Goal: Task Accomplishment & Management: Manage account settings

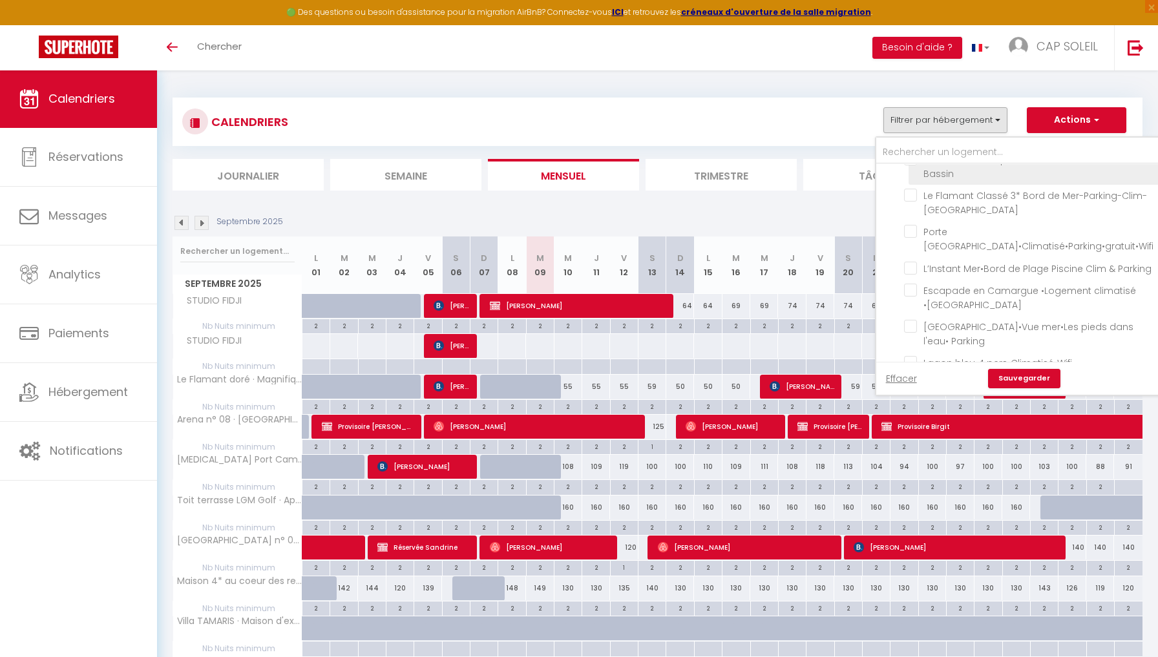
scroll to position [96, 0]
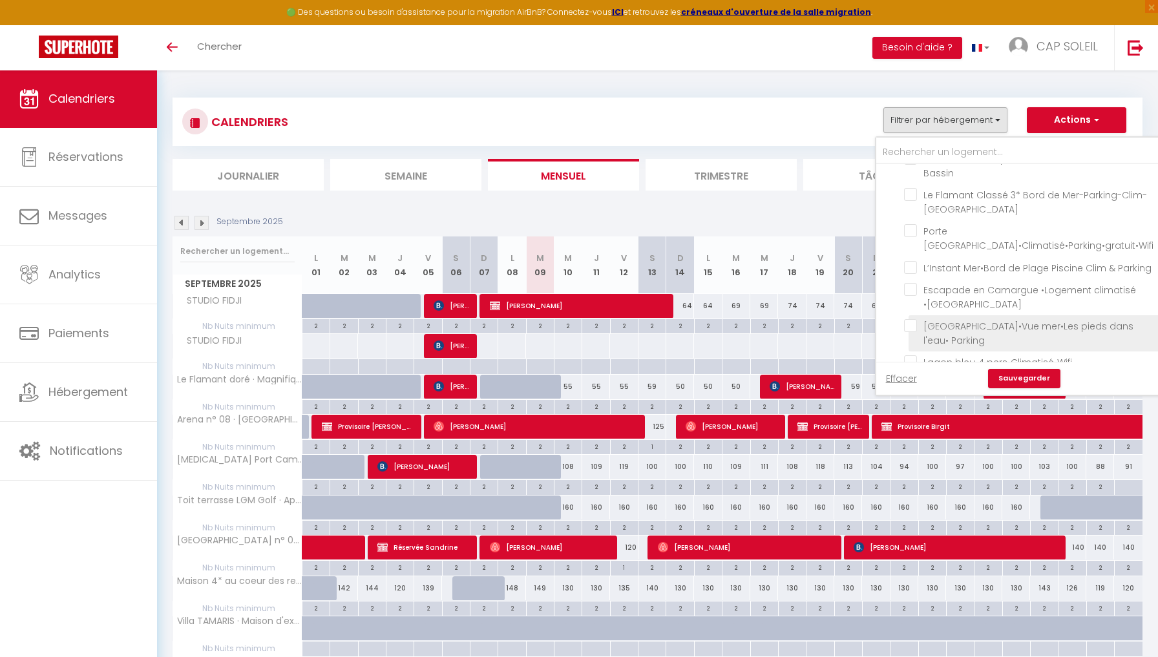
click at [911, 332] on input "[GEOGRAPHIC_DATA]•Vue mer•Les pieds dans l'eau• Parking" at bounding box center [1030, 325] width 253 height 13
checkbox input "true"
checkbox input "false"
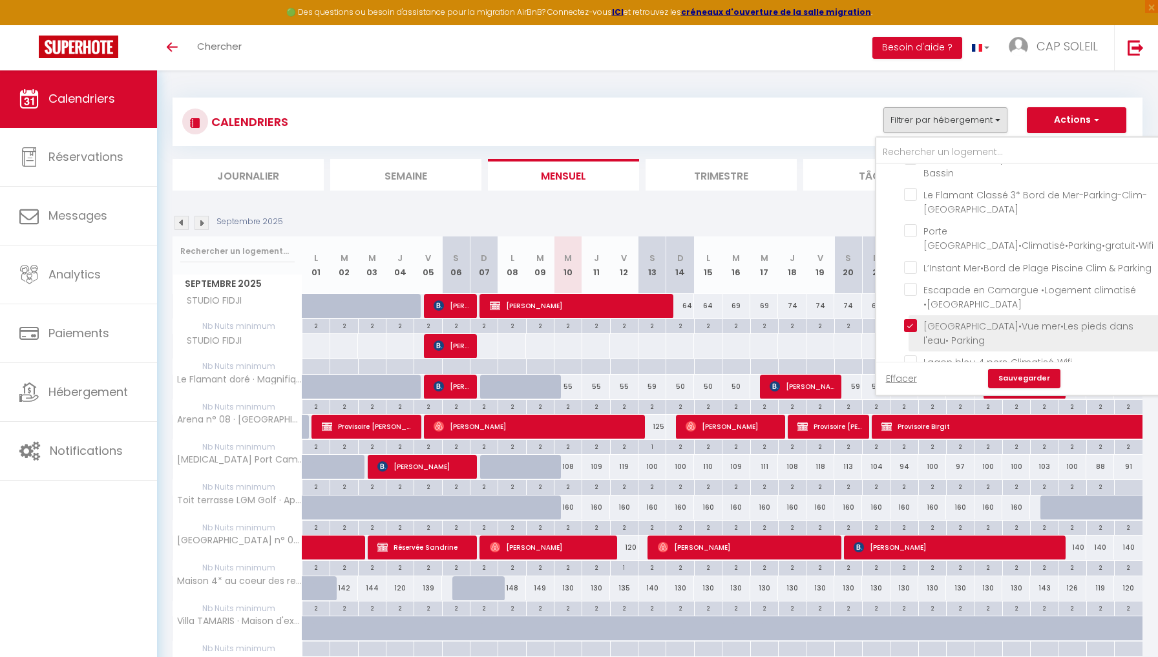
checkbox input "false"
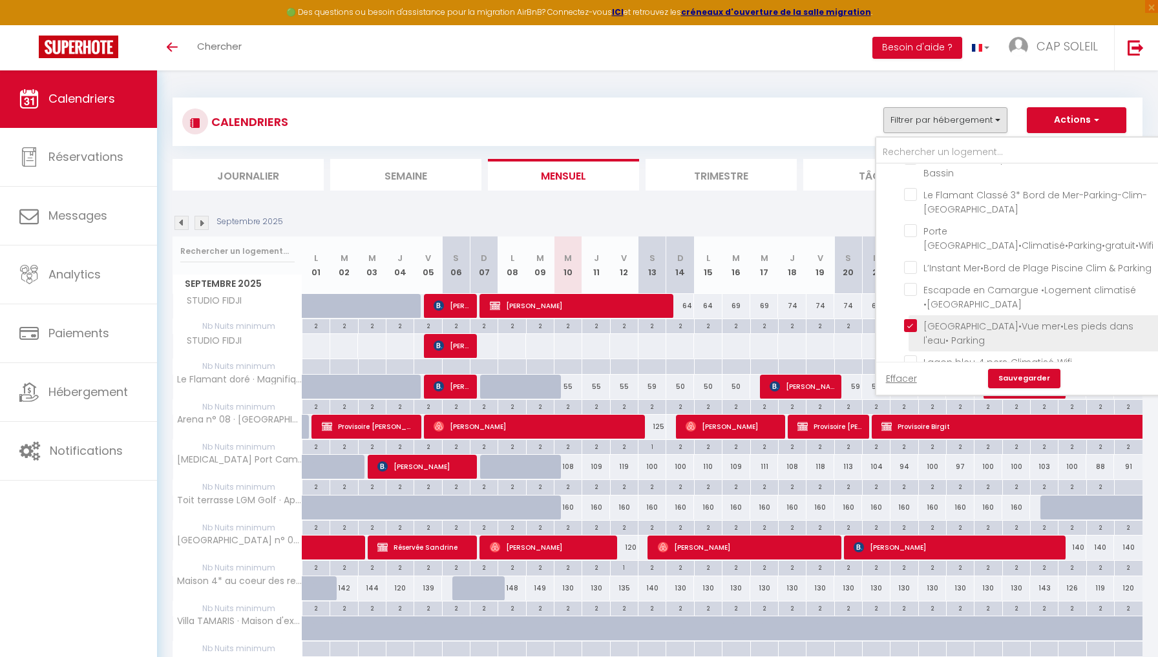
checkbox input "false"
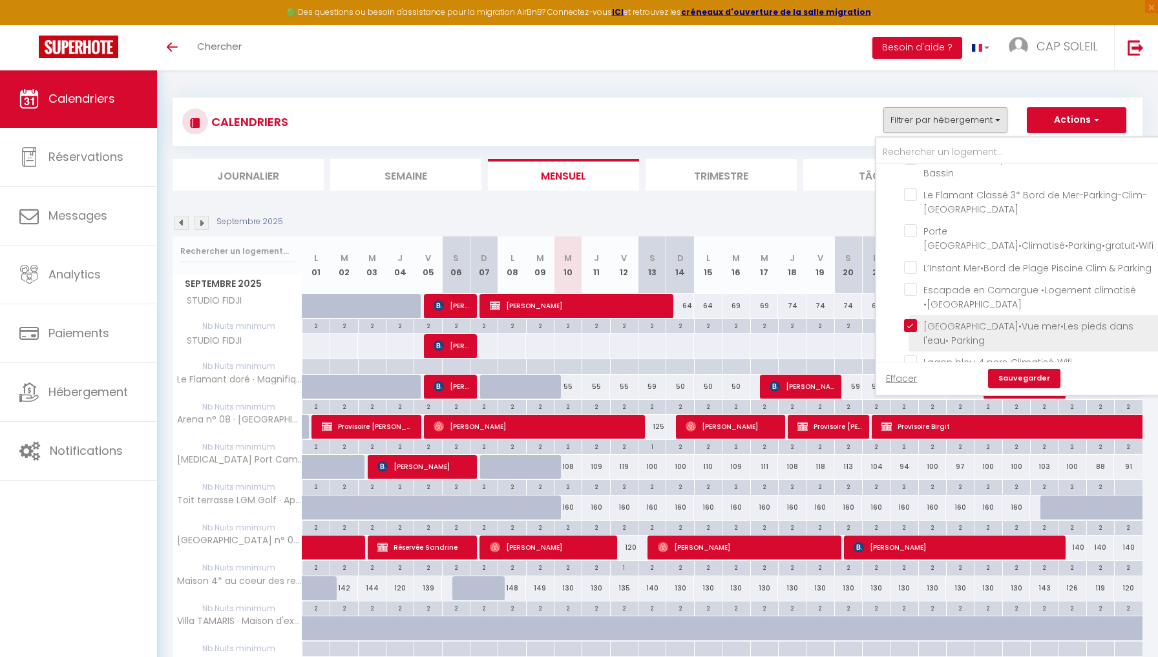
checkbox input "false"
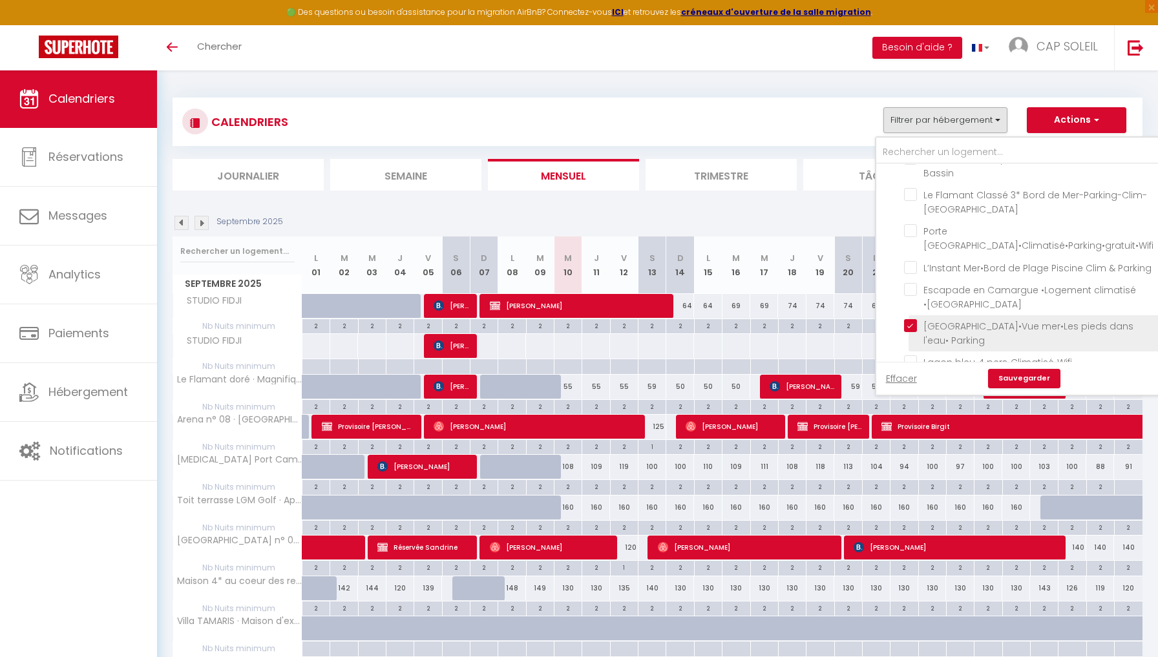
checkbox input "false"
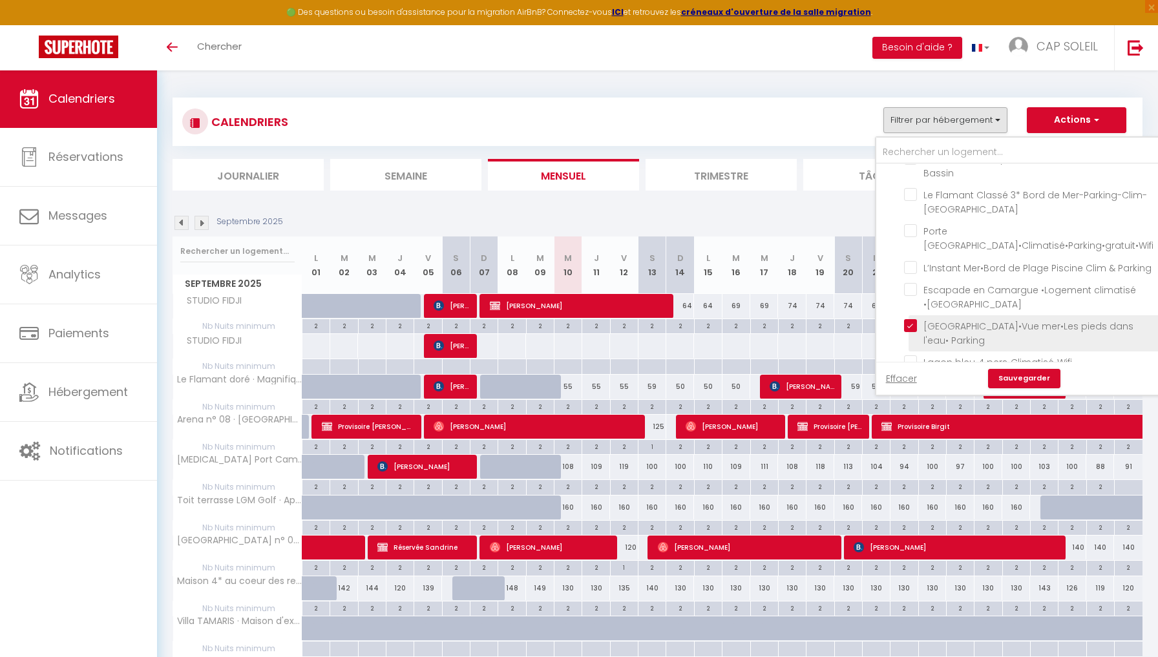
checkbox input "false"
click at [1024, 380] on link "Sauvegarder" at bounding box center [1024, 378] width 72 height 19
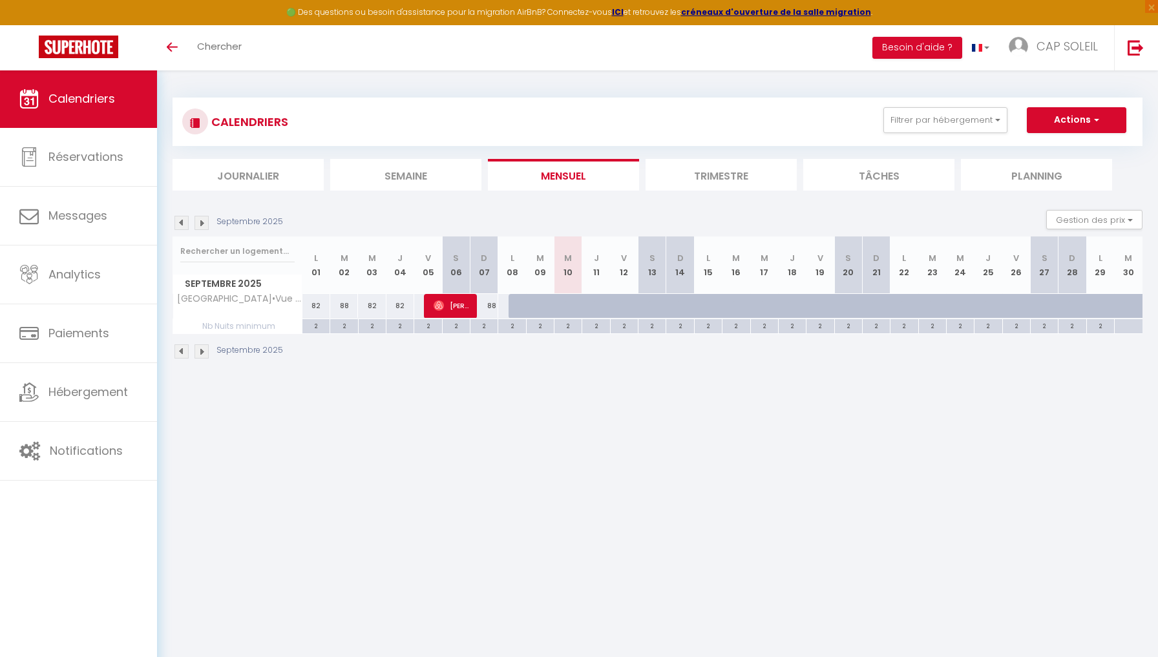
click at [177, 223] on img at bounding box center [181, 223] width 14 height 14
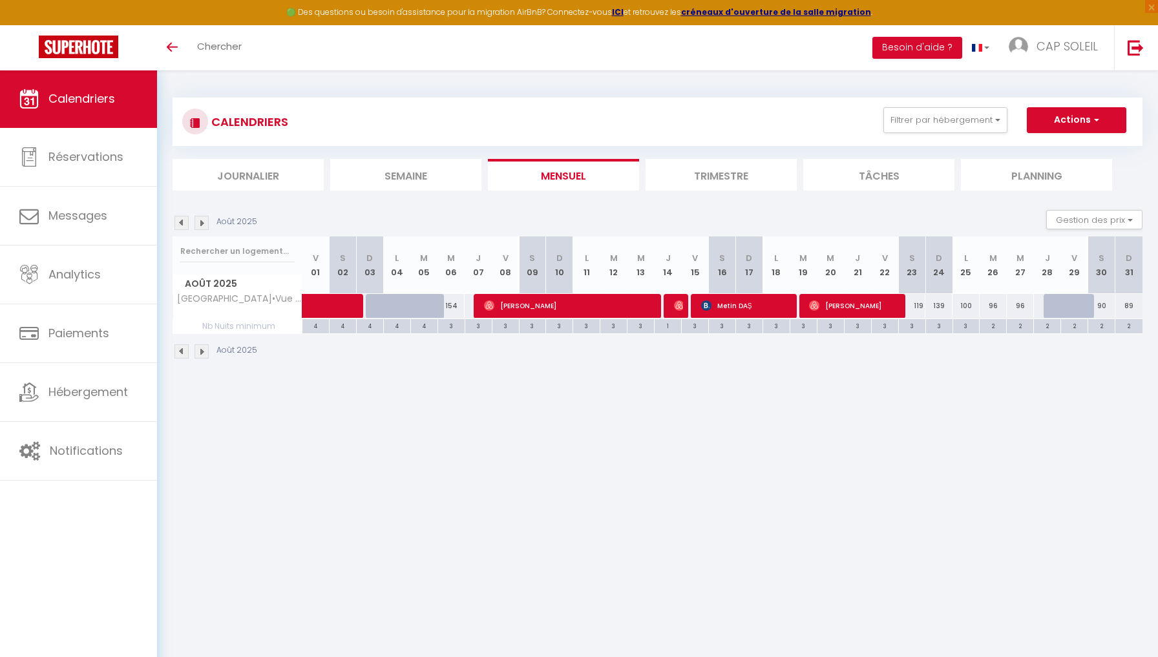
click at [178, 221] on img at bounding box center [181, 223] width 14 height 14
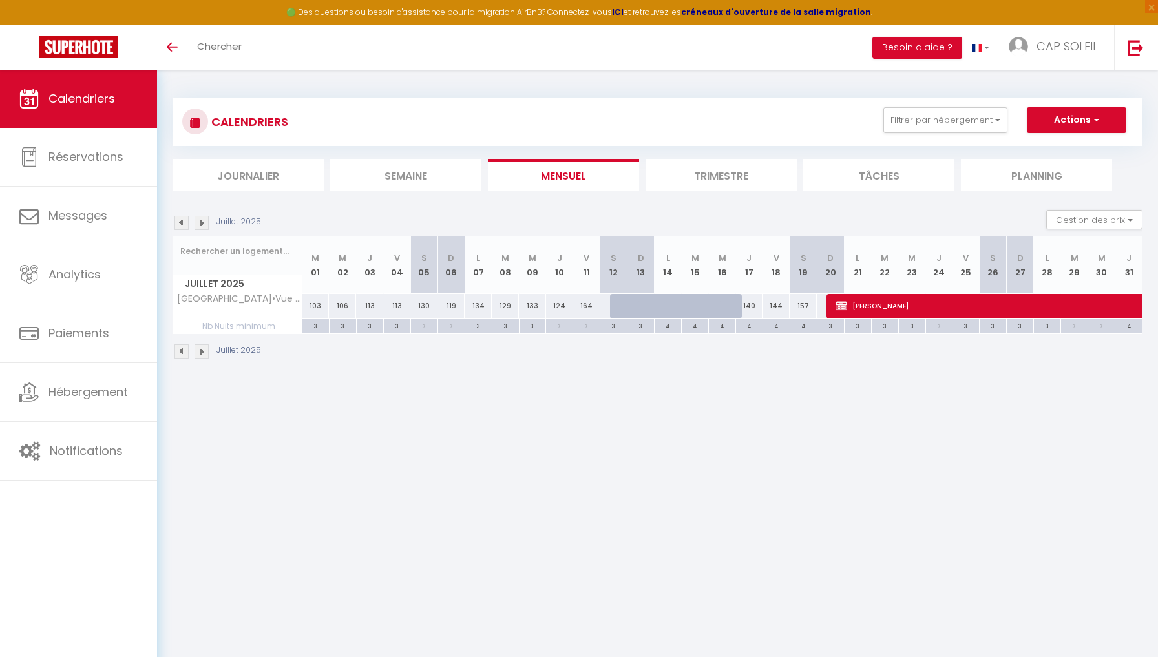
click at [872, 300] on span "[PERSON_NAME]" at bounding box center [1044, 305] width 416 height 25
select select
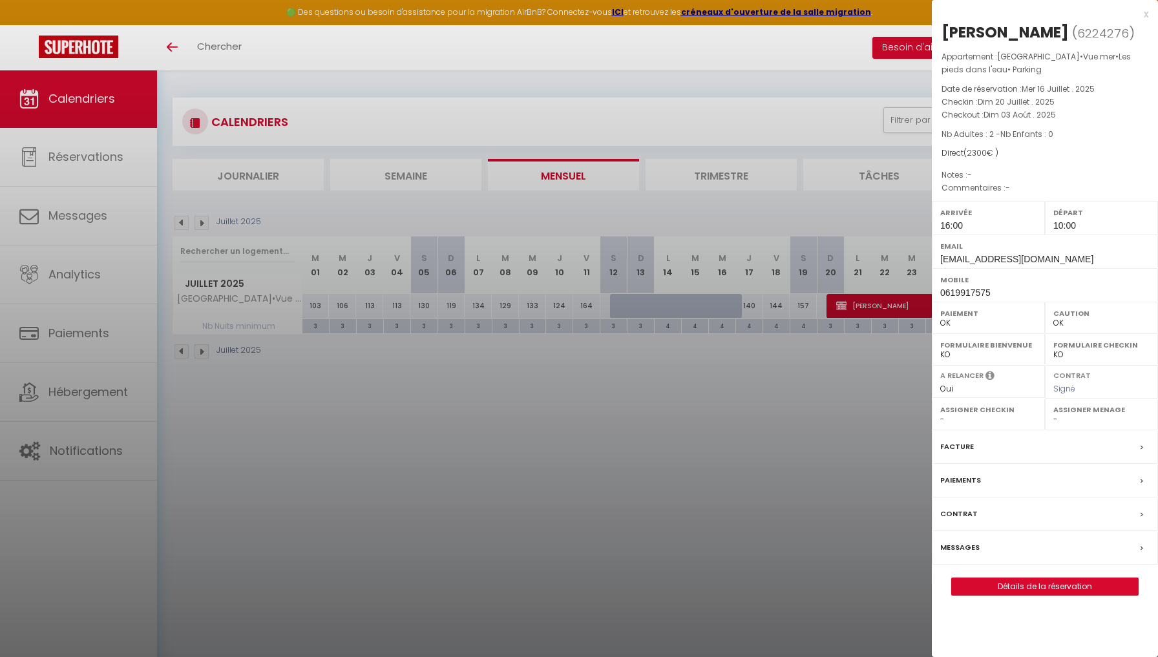
click at [830, 386] on div at bounding box center [579, 328] width 1158 height 657
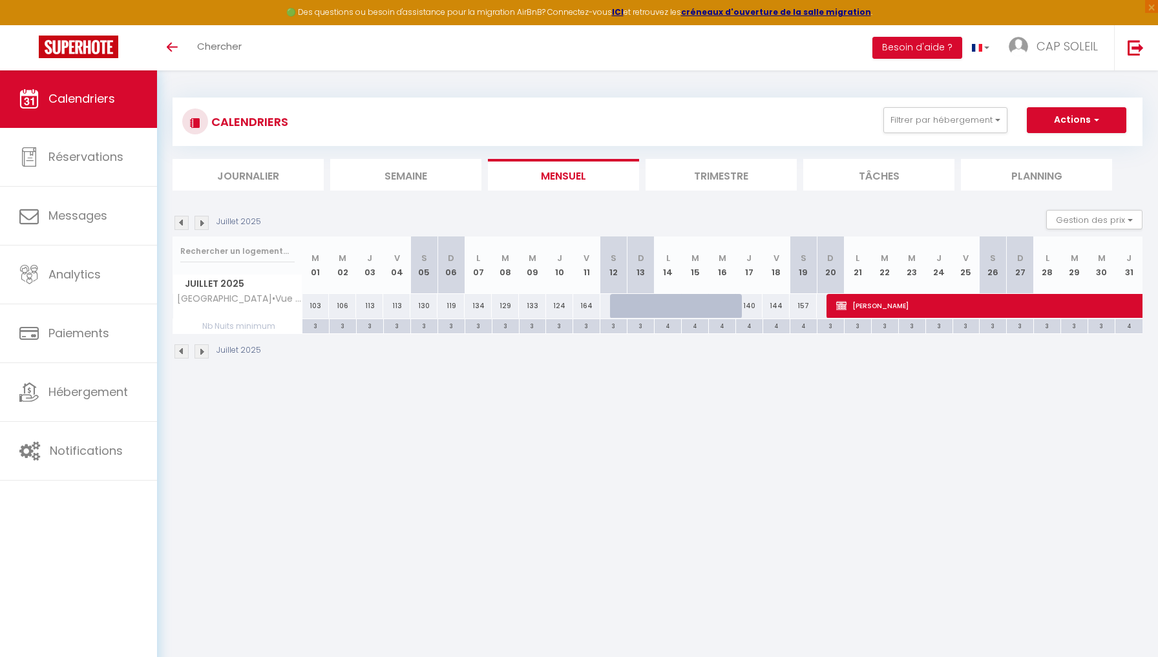
click at [204, 224] on img at bounding box center [202, 223] width 14 height 14
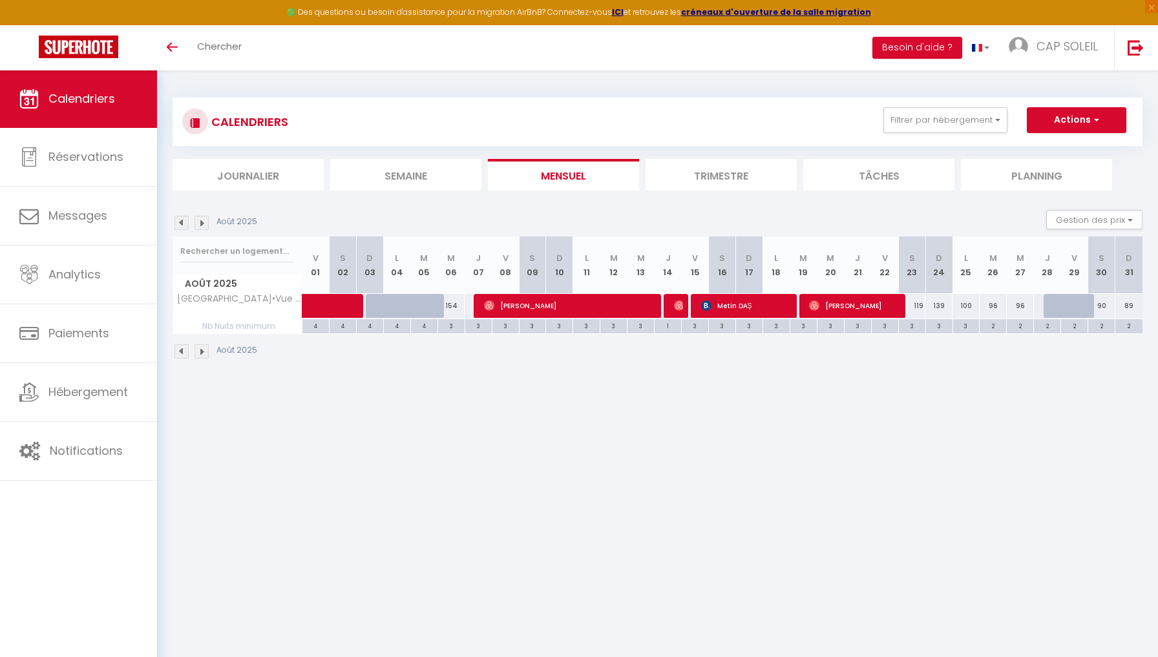
click at [509, 307] on span "[PERSON_NAME]" at bounding box center [570, 305] width 172 height 25
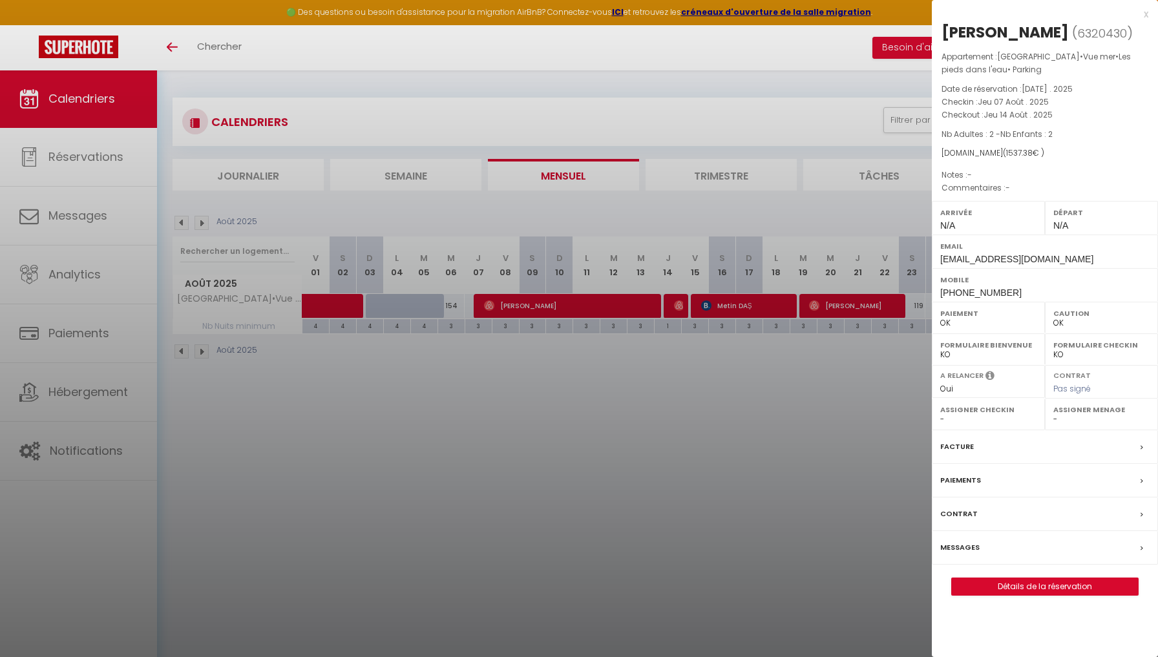
click at [666, 307] on div at bounding box center [579, 328] width 1158 height 657
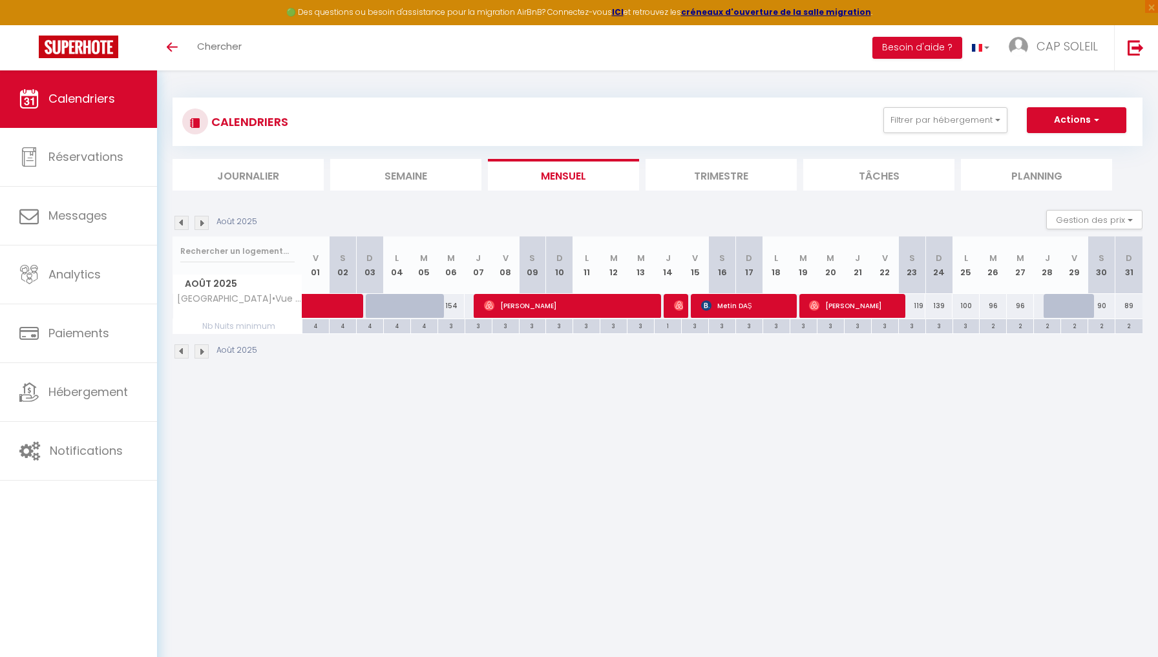
click at [676, 308] on img at bounding box center [679, 306] width 10 height 10
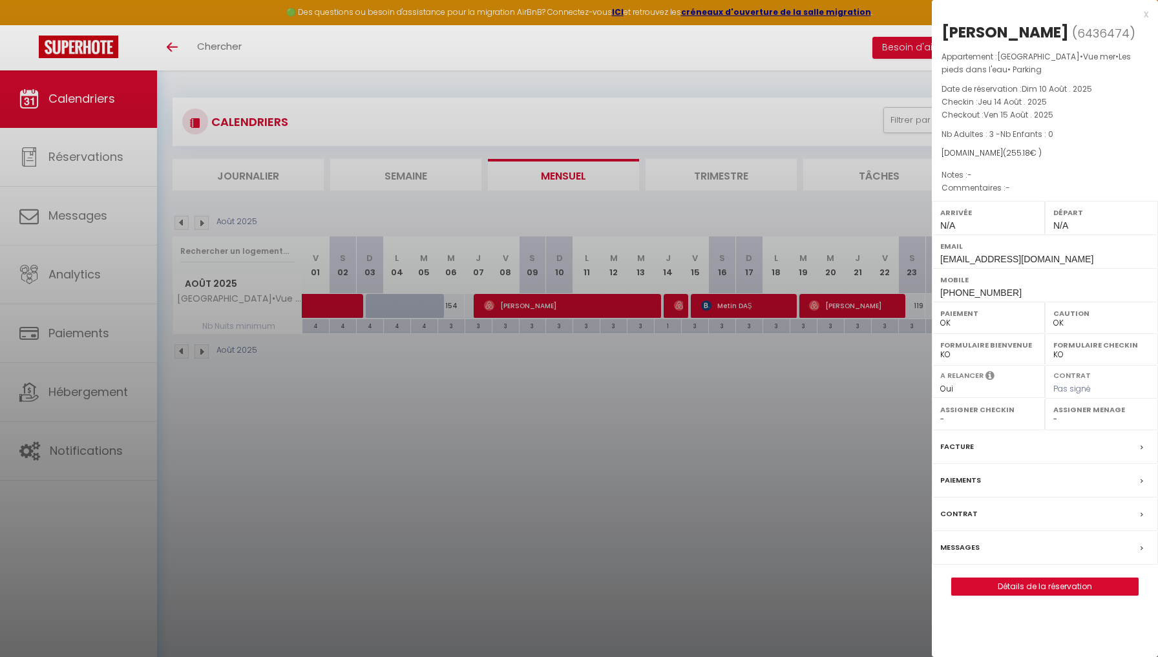
click at [736, 308] on div at bounding box center [579, 328] width 1158 height 657
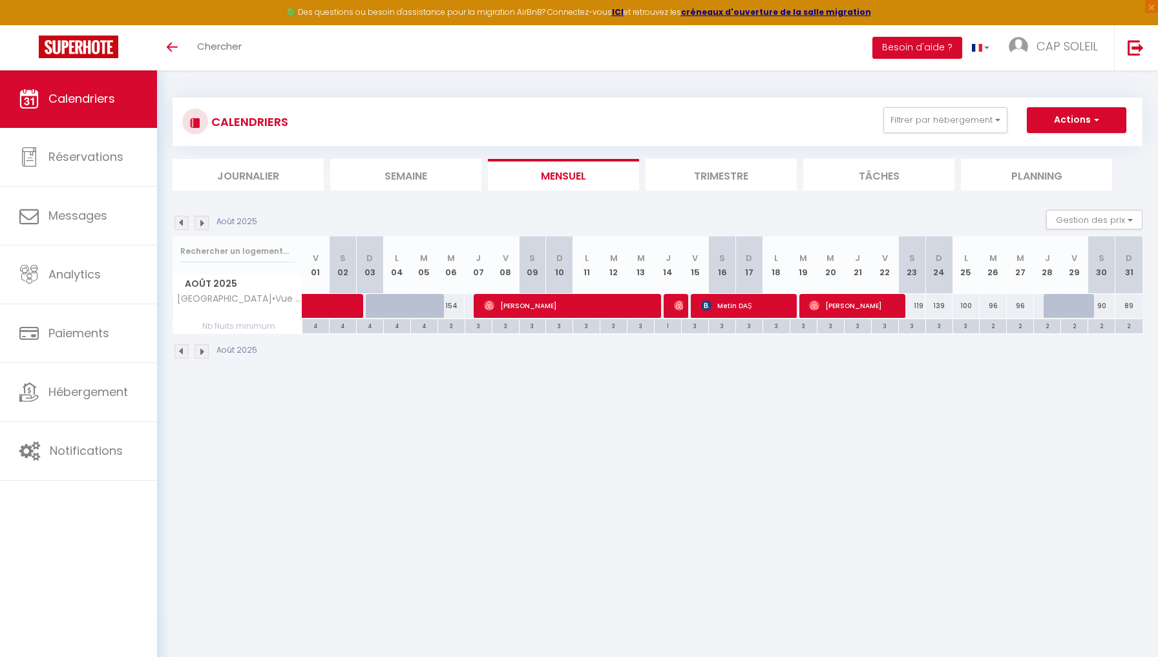
click at [736, 308] on body "🟢 Des questions ou besoin d'assistance pour la migration AirBnB? Connectez-vous…" at bounding box center [579, 398] width 1158 height 657
click at [736, 308] on span "Metin DAŞ" at bounding box center [746, 305] width 90 height 25
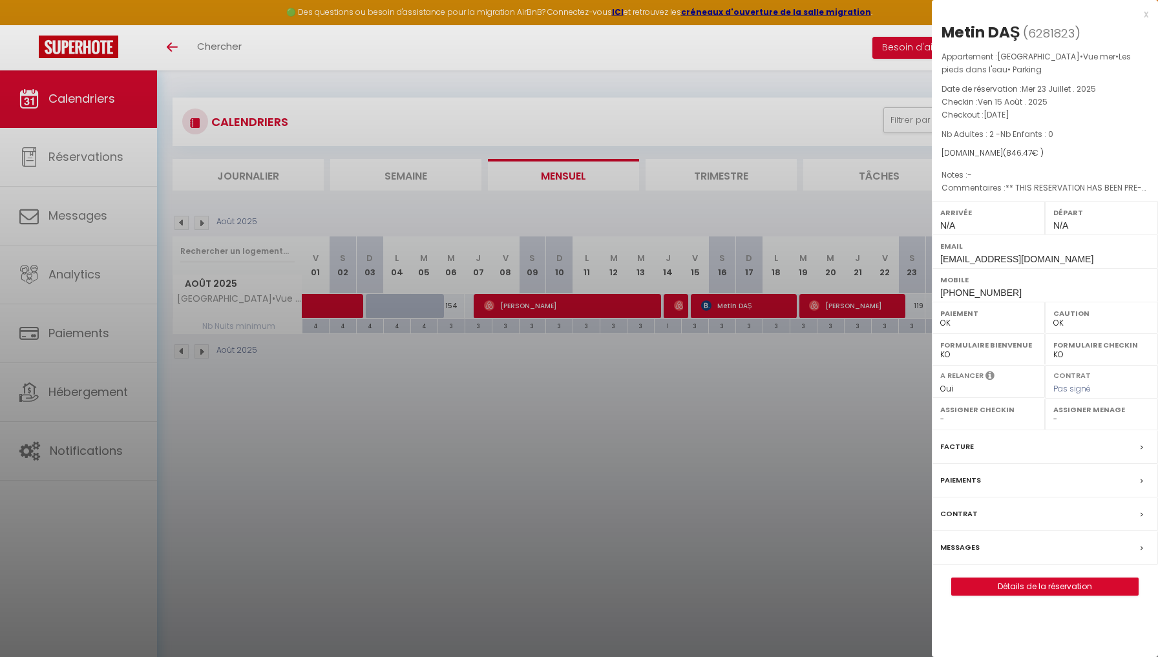
click at [836, 308] on div at bounding box center [579, 328] width 1158 height 657
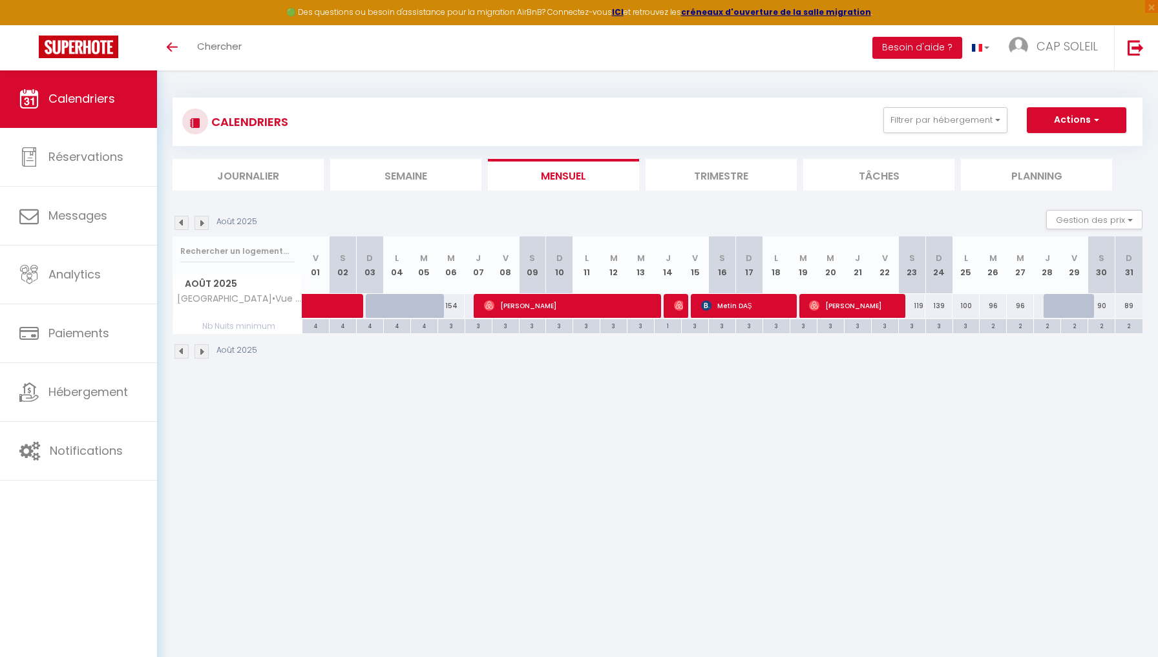
click at [836, 308] on span "[PERSON_NAME]" at bounding box center [854, 305] width 90 height 25
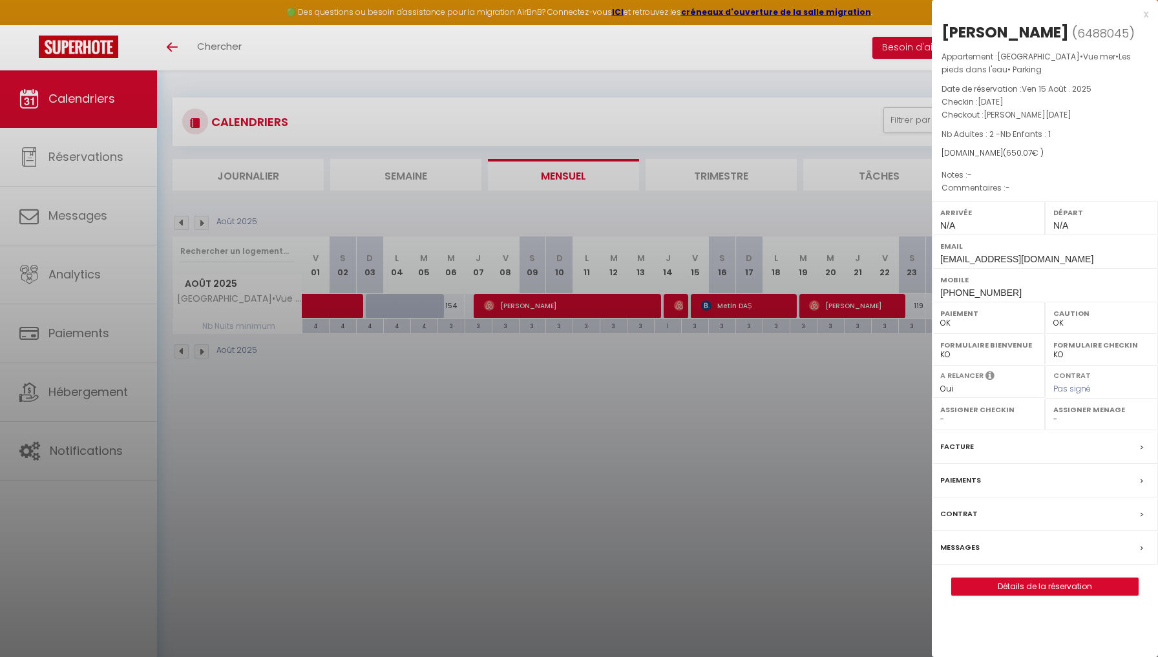
click at [202, 222] on div at bounding box center [579, 328] width 1158 height 657
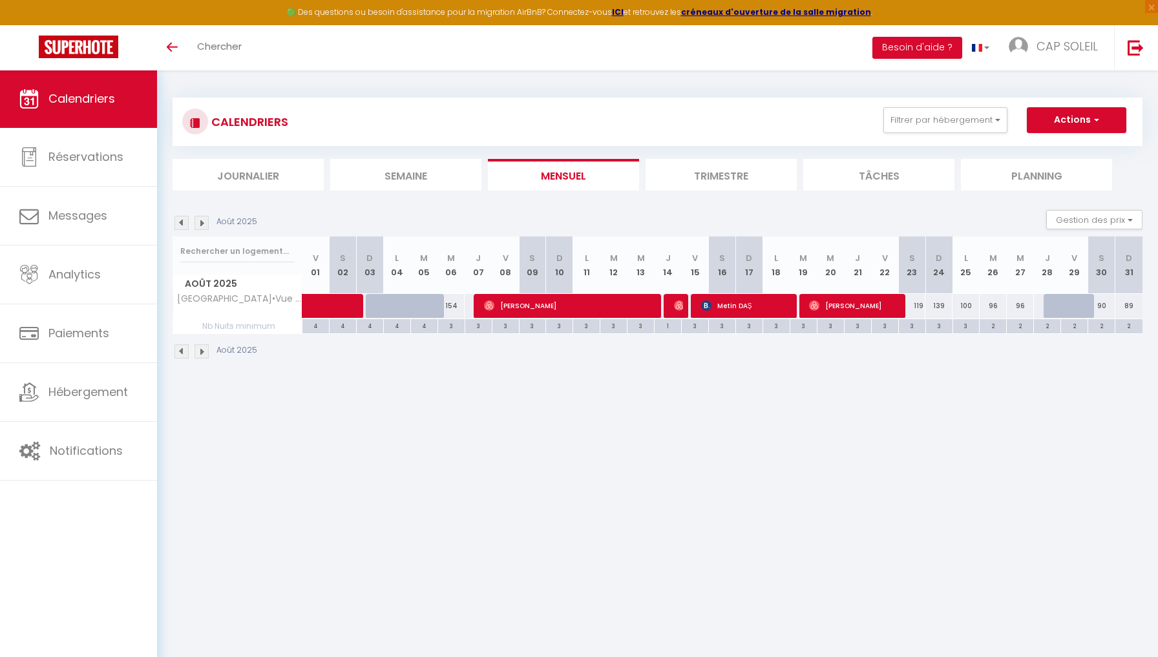
click at [204, 222] on img at bounding box center [202, 223] width 14 height 14
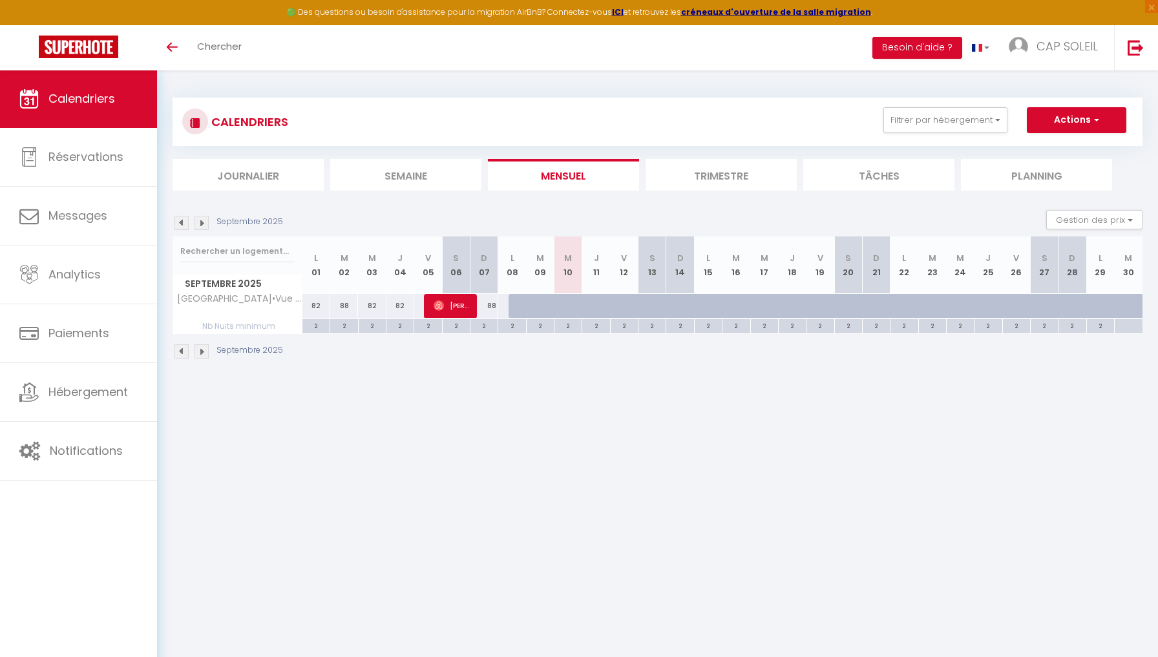
click at [444, 308] on span "[PERSON_NAME]" at bounding box center [452, 305] width 37 height 25
select select "34807"
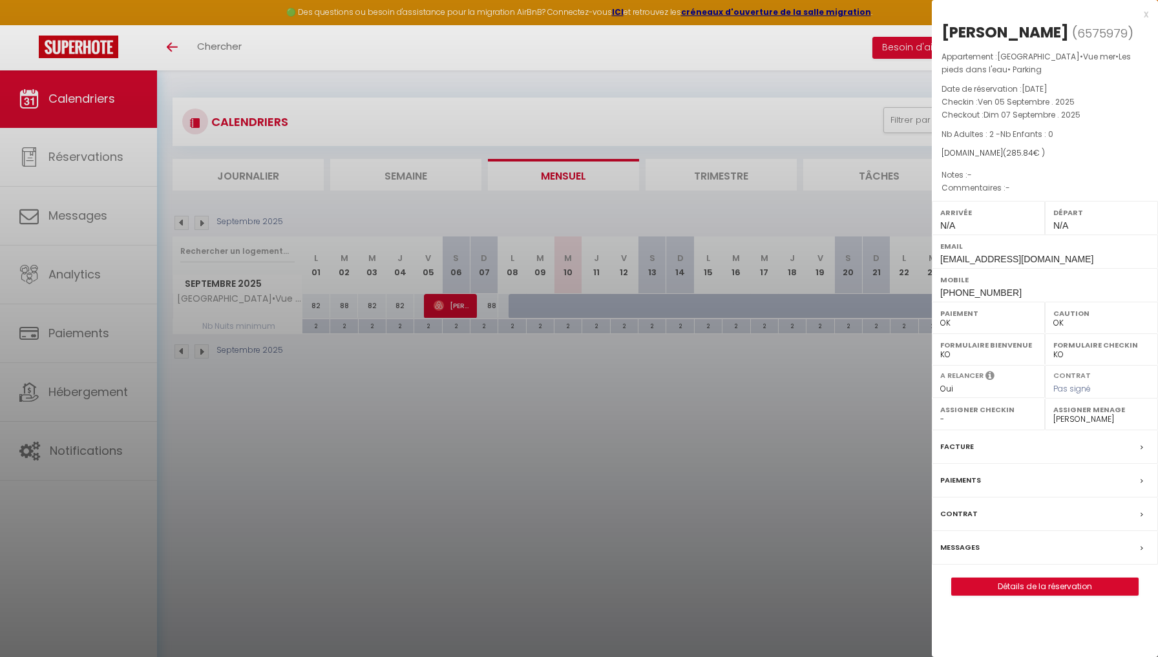
click at [1147, 14] on div "x" at bounding box center [1040, 14] width 216 height 16
